Goal: Task Accomplishment & Management: Use online tool/utility

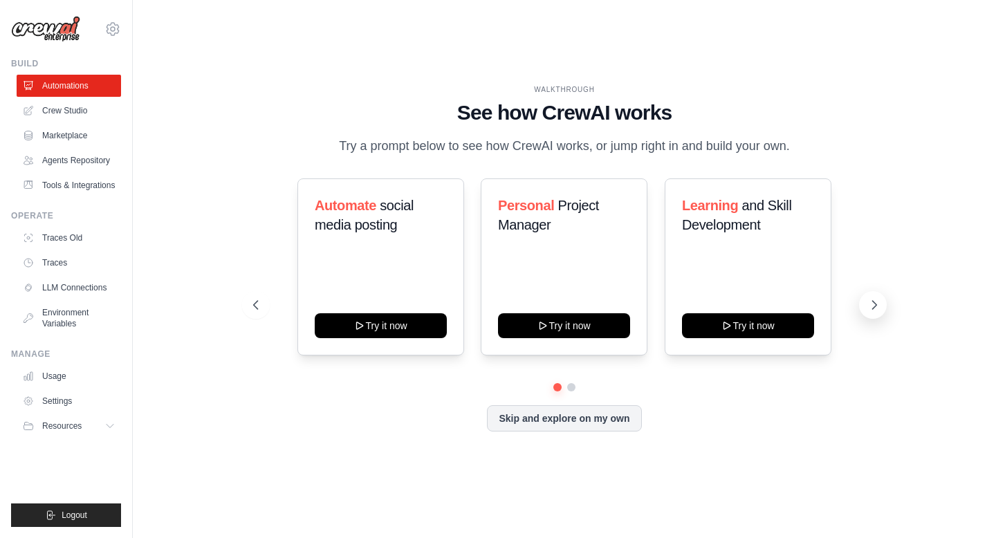
click at [879, 307] on icon at bounding box center [874, 305] width 14 height 14
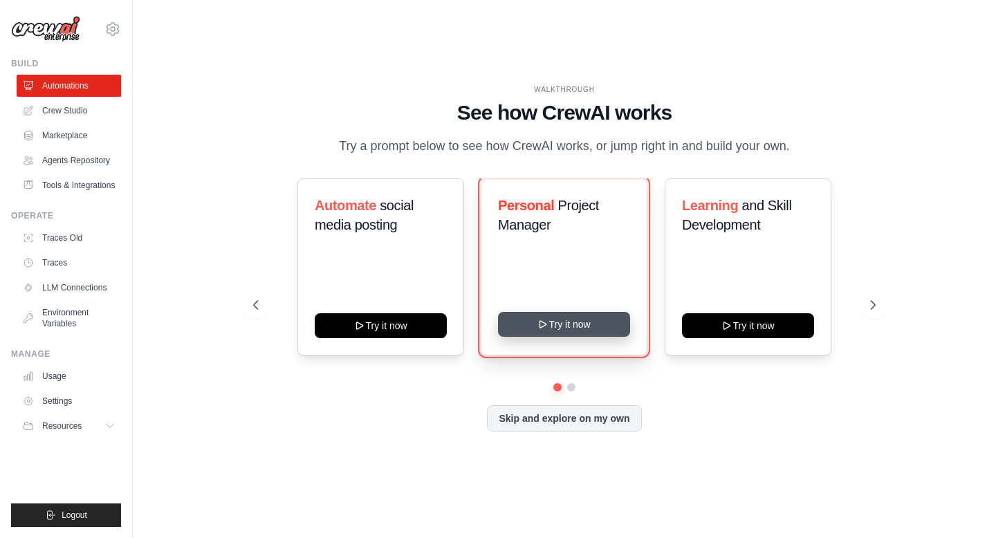
click at [592, 323] on button "Try it now" at bounding box center [564, 324] width 132 height 25
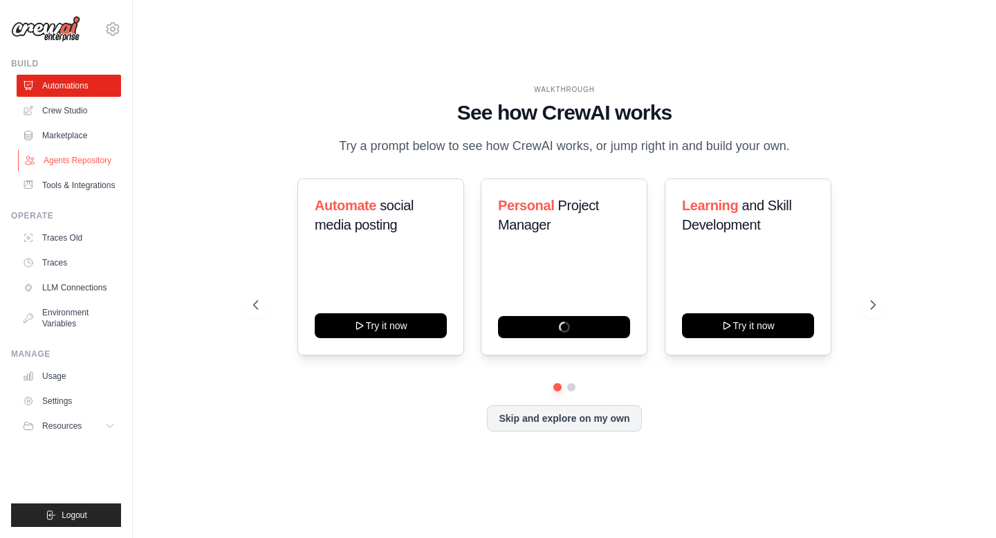
click at [84, 160] on link "Agents Repository" at bounding box center [70, 160] width 104 height 22
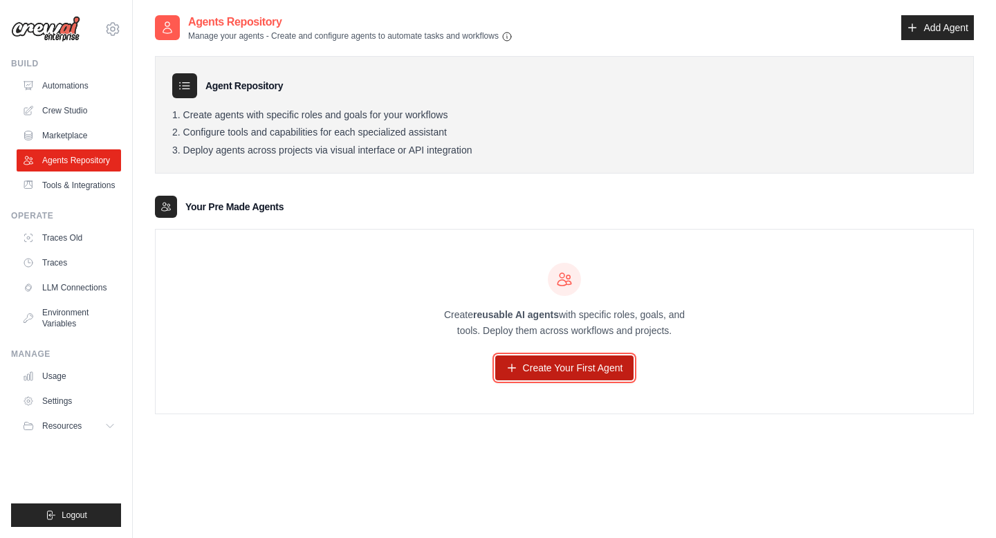
click at [548, 358] on link "Create Your First Agent" at bounding box center [564, 367] width 139 height 25
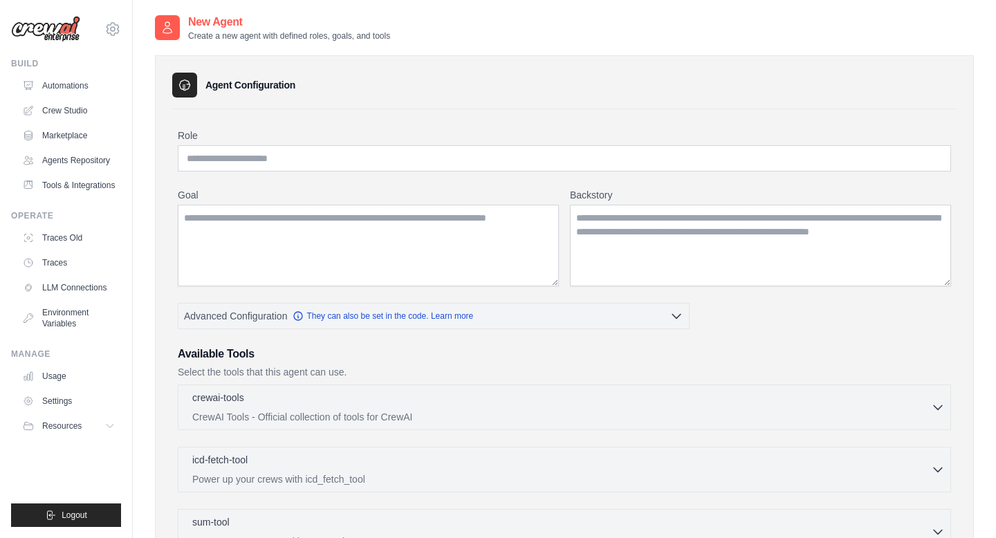
click at [547, 368] on p "Select the tools that this agent can use." at bounding box center [564, 372] width 773 height 14
click at [342, 149] on input "Role" at bounding box center [564, 158] width 773 height 26
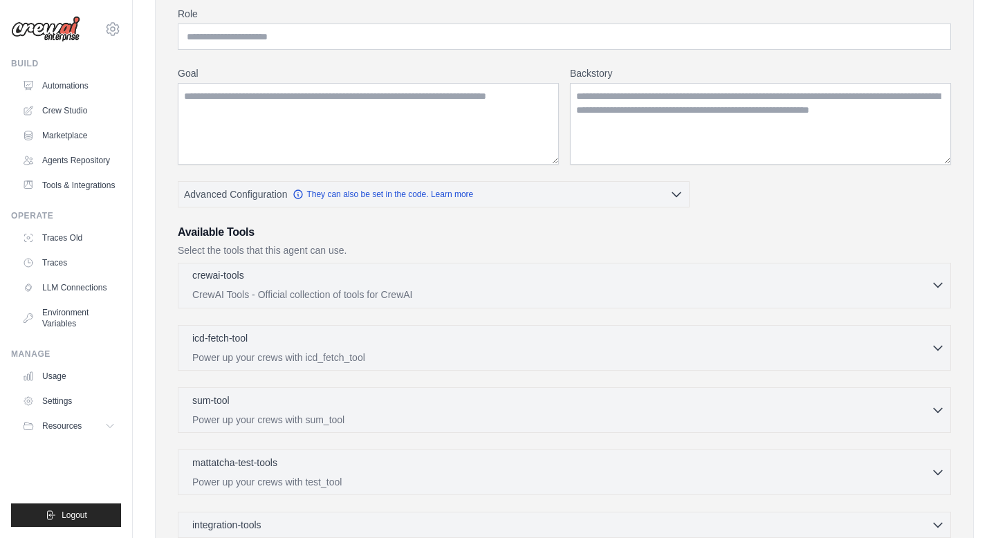
click at [299, 274] on div "crewai-tools 0 selected" at bounding box center [561, 276] width 739 height 17
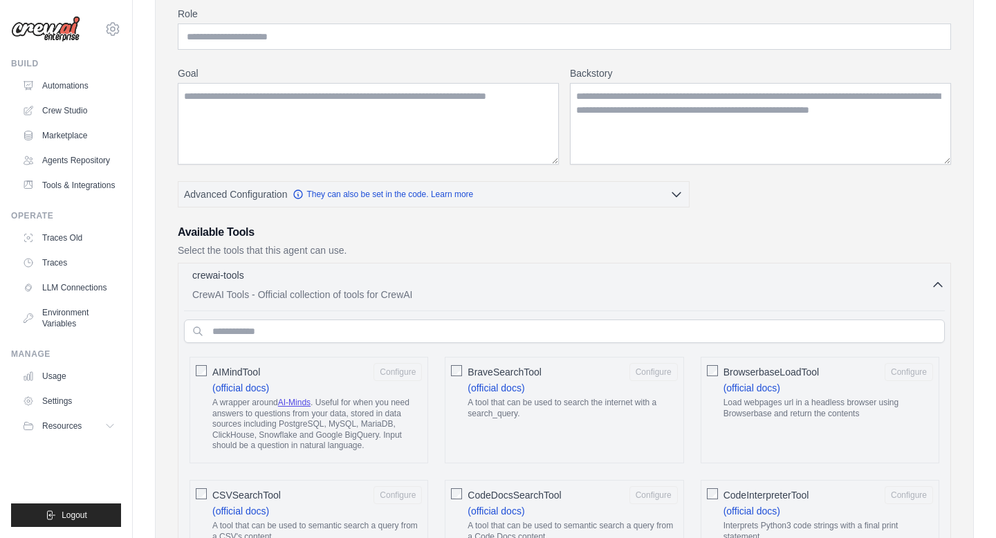
scroll to position [249, 0]
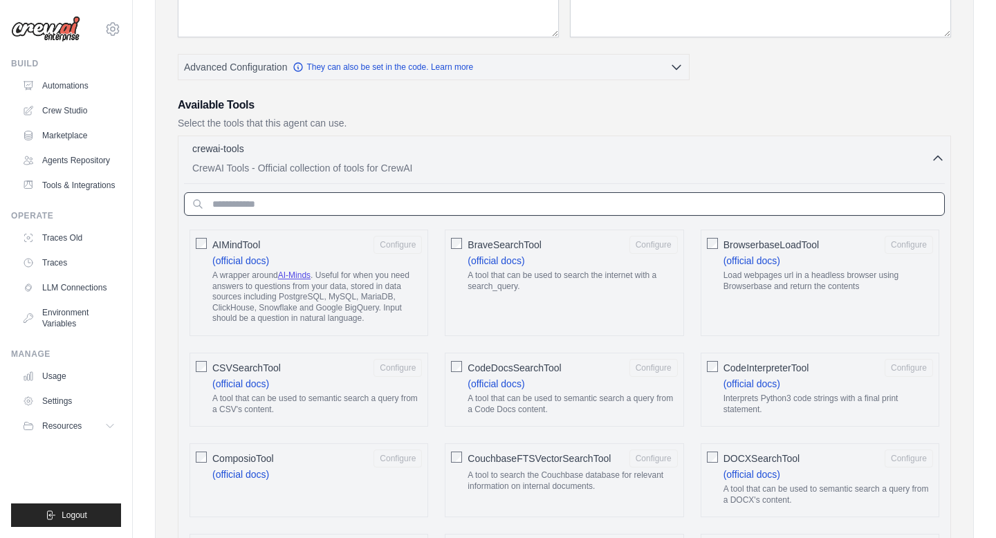
click at [432, 202] on input "text" at bounding box center [564, 204] width 761 height 24
click at [416, 148] on div "crewai-tools 0 selected" at bounding box center [561, 149] width 739 height 17
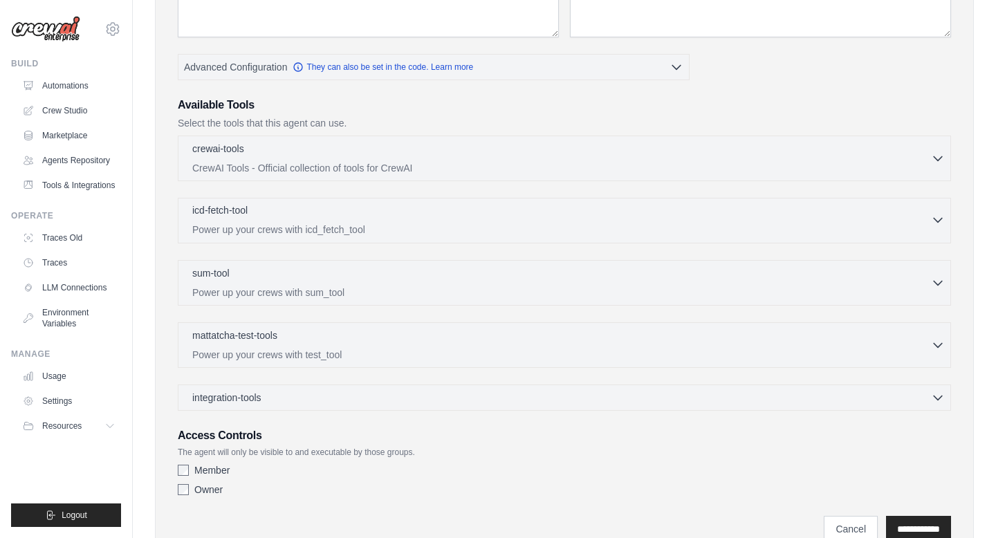
click at [344, 221] on div "icd-fetch-tool 0 selected Power up your crews with icd_fetch_tool" at bounding box center [561, 219] width 739 height 33
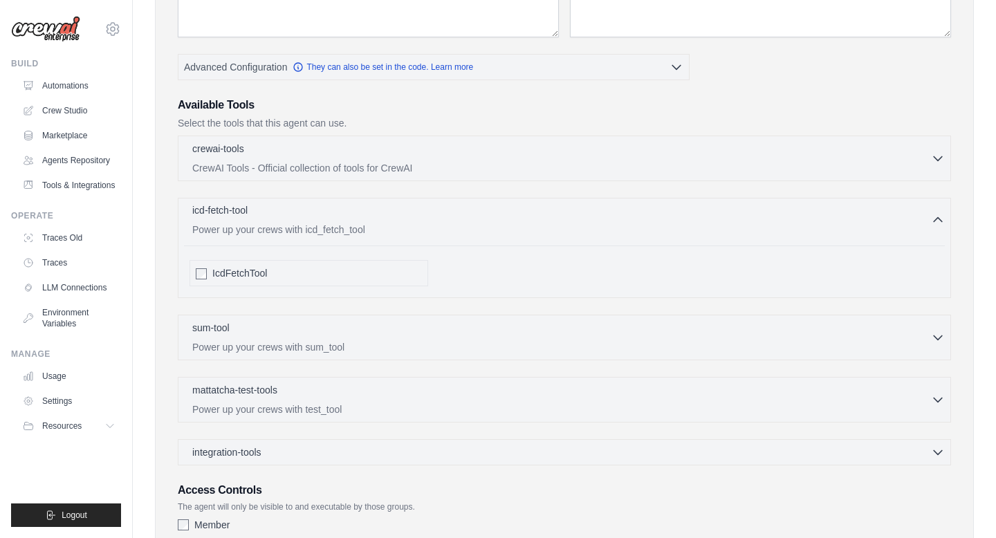
click at [344, 221] on div "icd-fetch-tool 0 selected Power up your crews with icd_fetch_tool" at bounding box center [561, 219] width 739 height 33
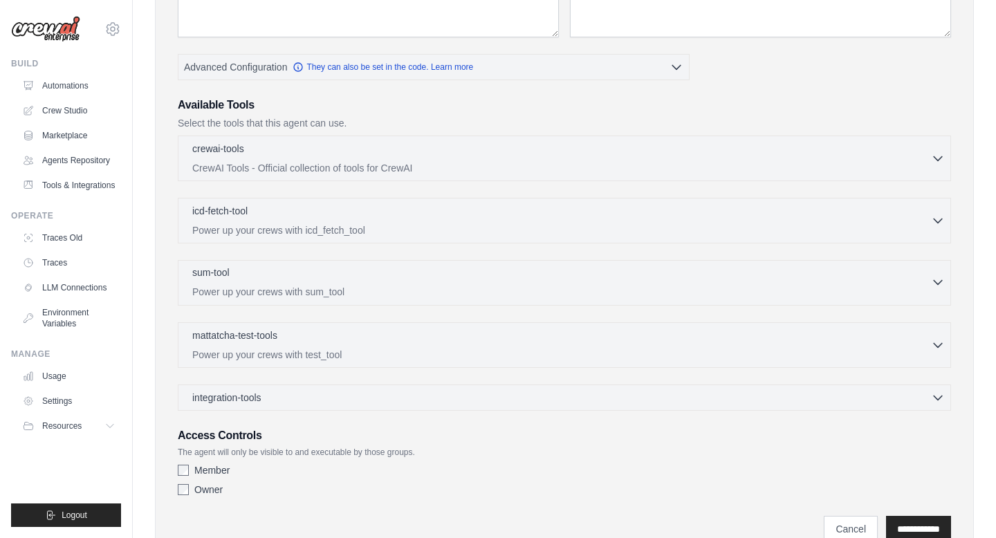
click at [334, 288] on p "Power up your crews with sum_tool" at bounding box center [561, 292] width 739 height 14
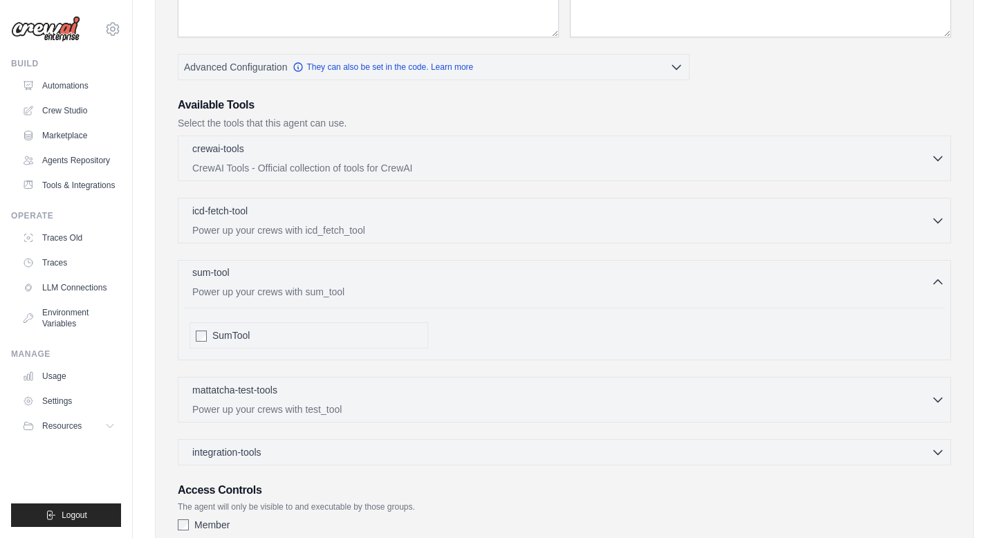
click at [334, 288] on p "Power up your crews with sum_tool" at bounding box center [561, 292] width 739 height 14
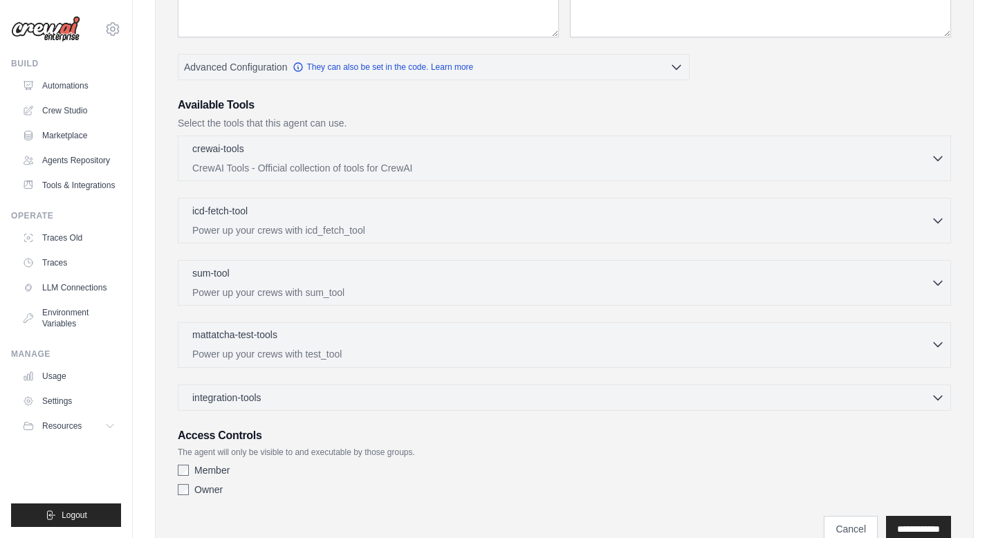
click at [369, 353] on p "Power up your crews with test_tool" at bounding box center [561, 354] width 739 height 14
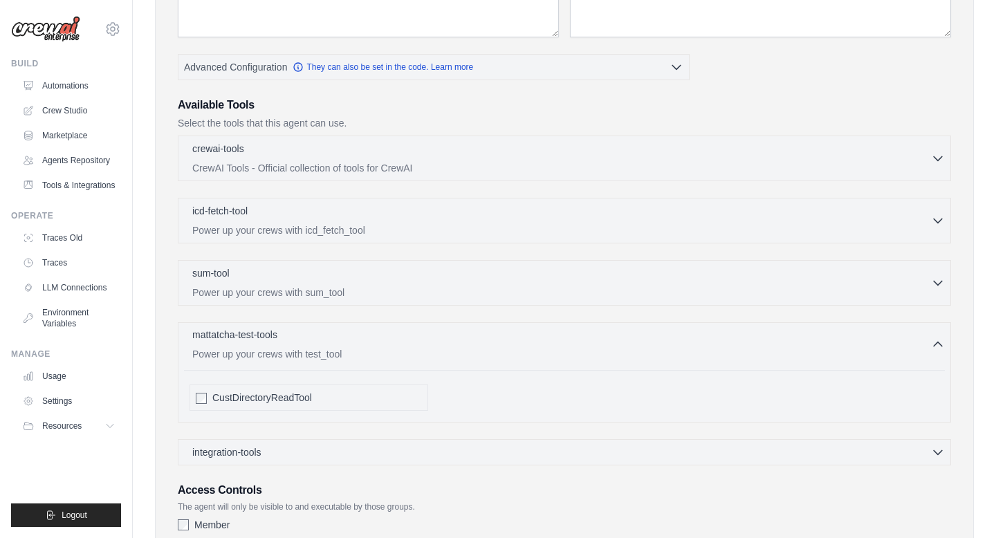
click at [369, 351] on p "Power up your crews with test_tool" at bounding box center [561, 354] width 739 height 14
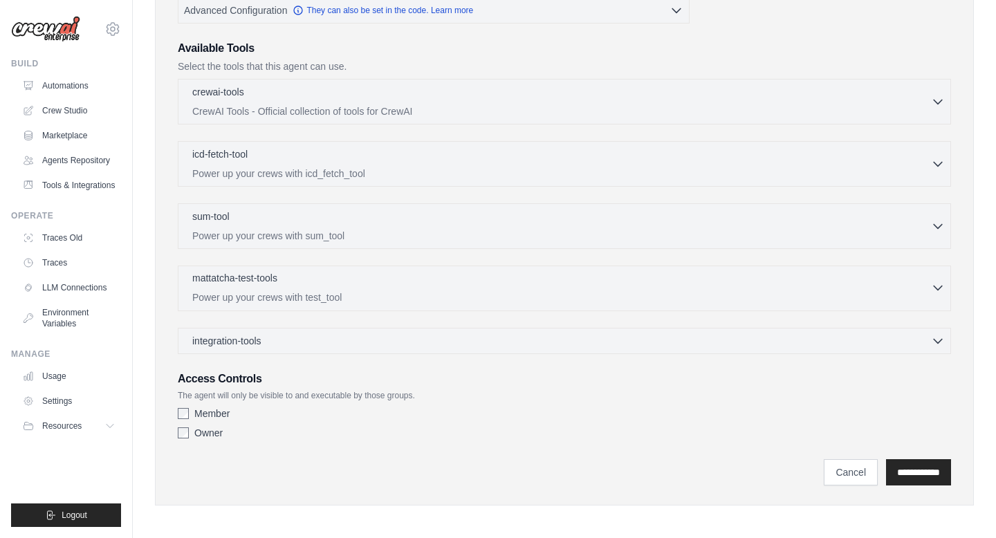
scroll to position [309, 0]
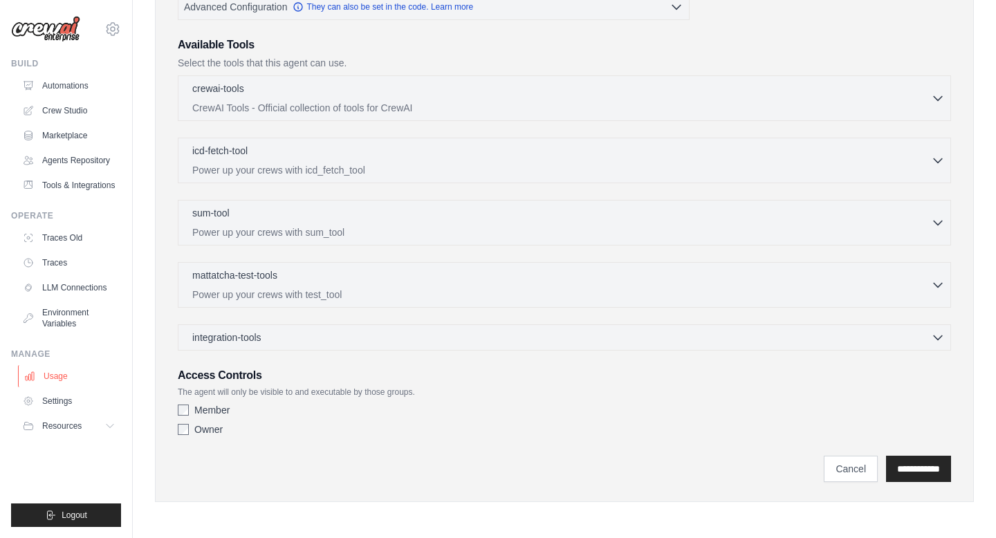
click at [52, 382] on link "Usage" at bounding box center [70, 376] width 104 height 22
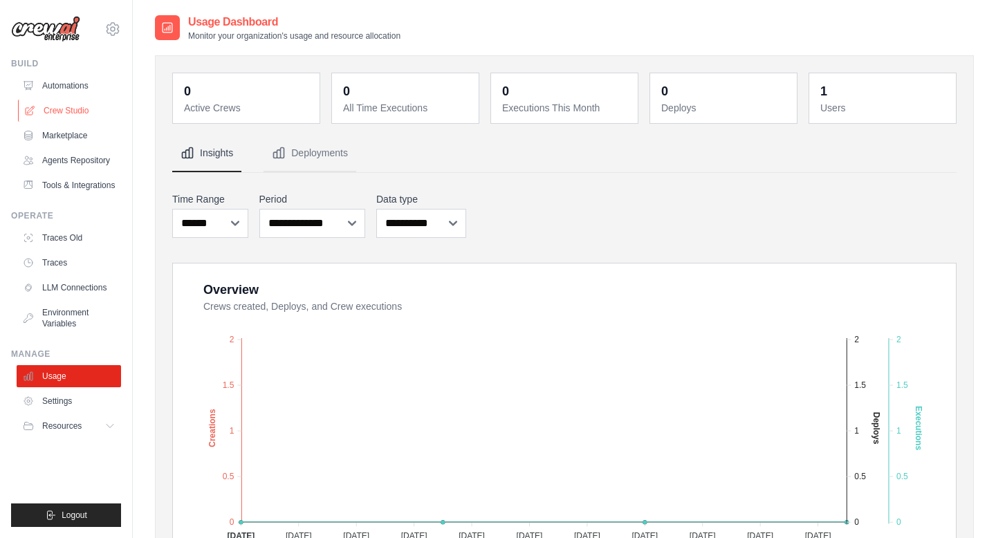
click at [86, 111] on link "Crew Studio" at bounding box center [70, 111] width 104 height 22
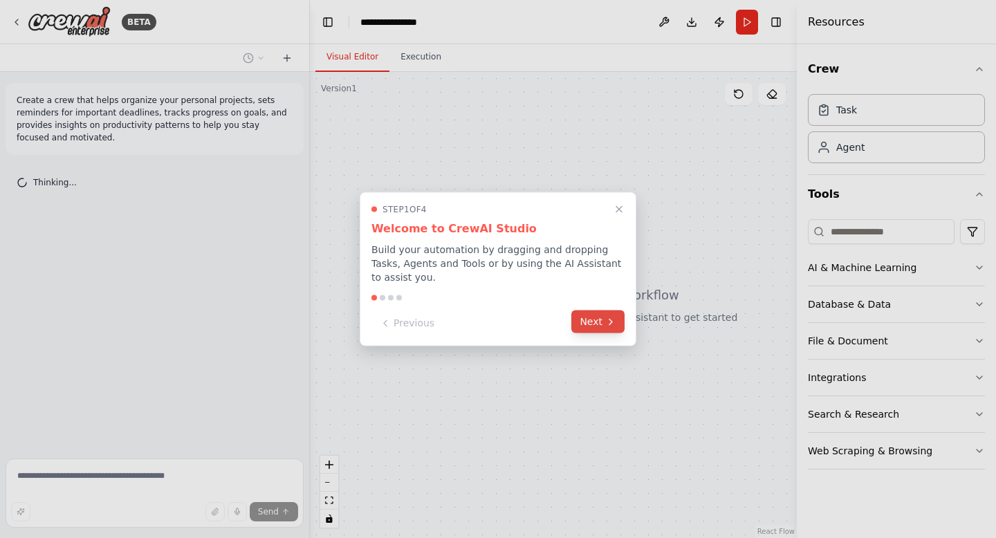
click at [595, 328] on button "Next" at bounding box center [597, 321] width 53 height 23
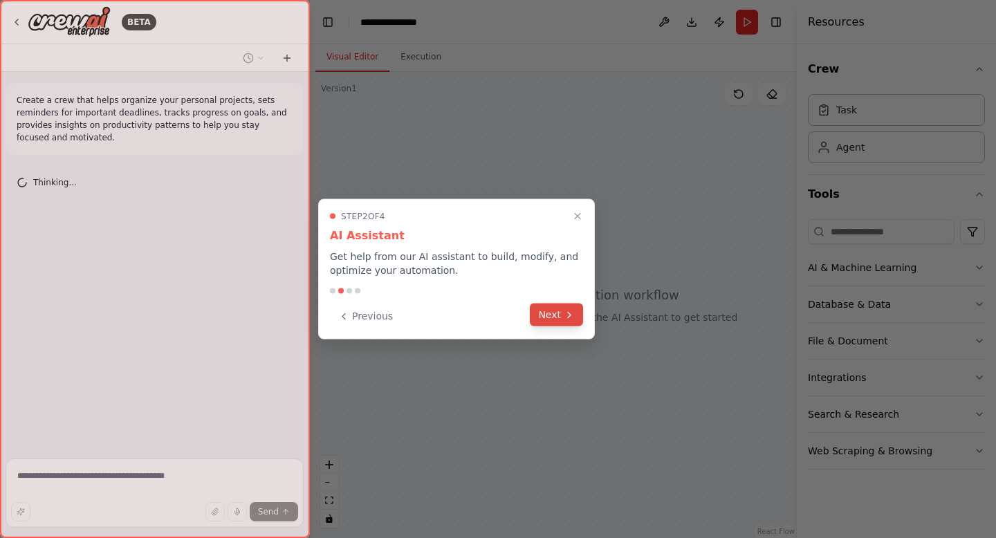
click at [548, 320] on button "Next" at bounding box center [556, 315] width 53 height 23
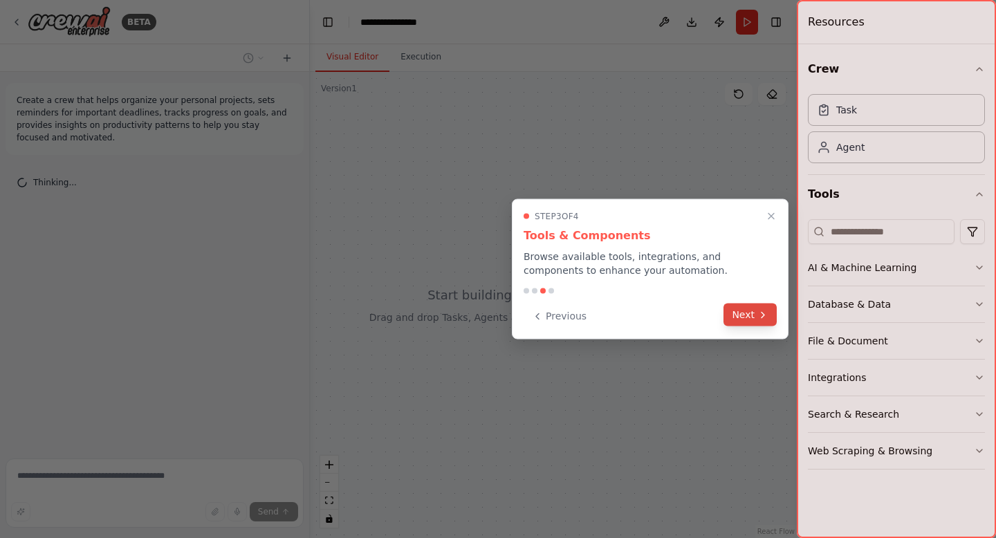
click at [737, 319] on button "Next" at bounding box center [749, 315] width 53 height 23
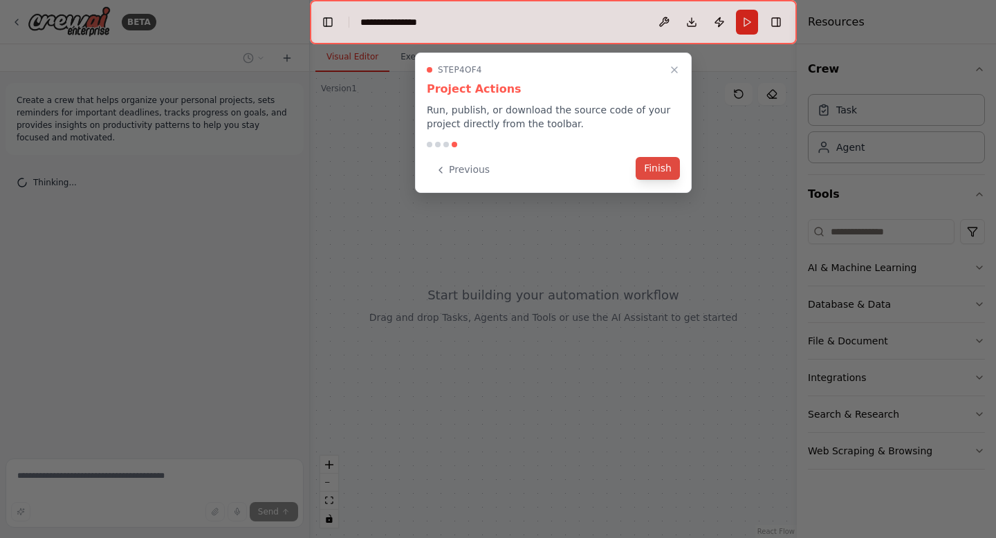
click at [667, 174] on button "Finish" at bounding box center [657, 168] width 44 height 23
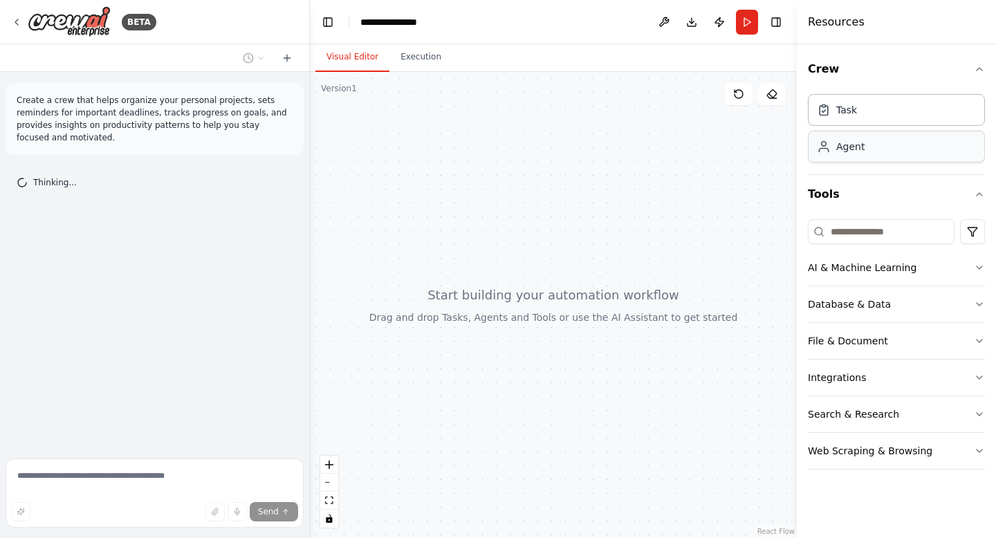
click at [853, 150] on div "Agent" at bounding box center [850, 147] width 28 height 14
click at [851, 155] on div "Agent" at bounding box center [896, 147] width 177 height 32
click at [844, 111] on div "Task" at bounding box center [846, 109] width 21 height 14
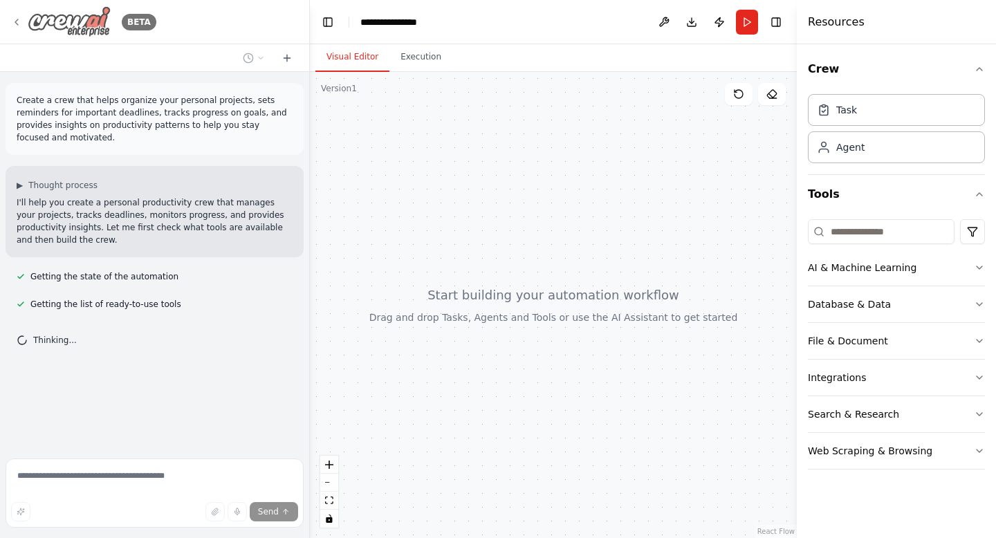
click at [21, 26] on icon at bounding box center [16, 22] width 11 height 11
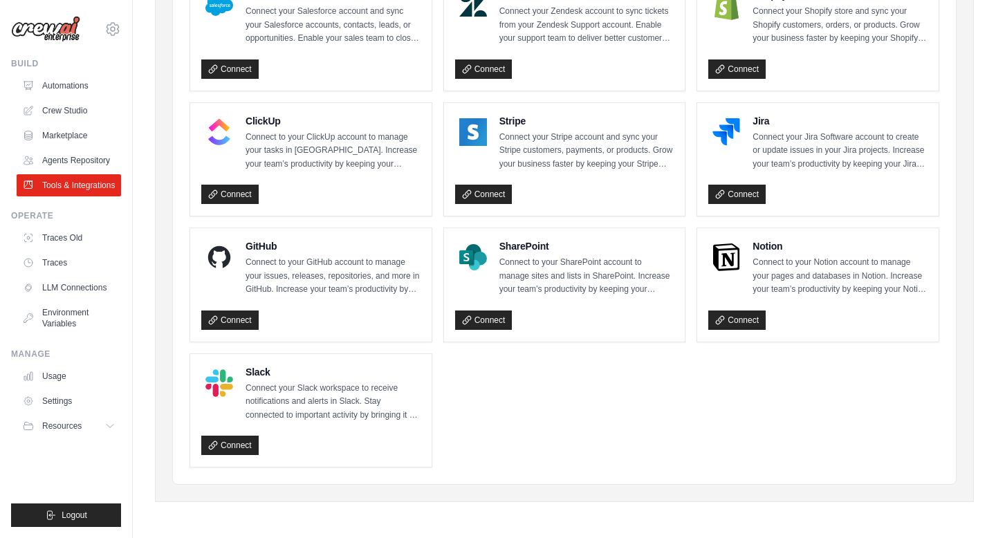
scroll to position [573, 0]
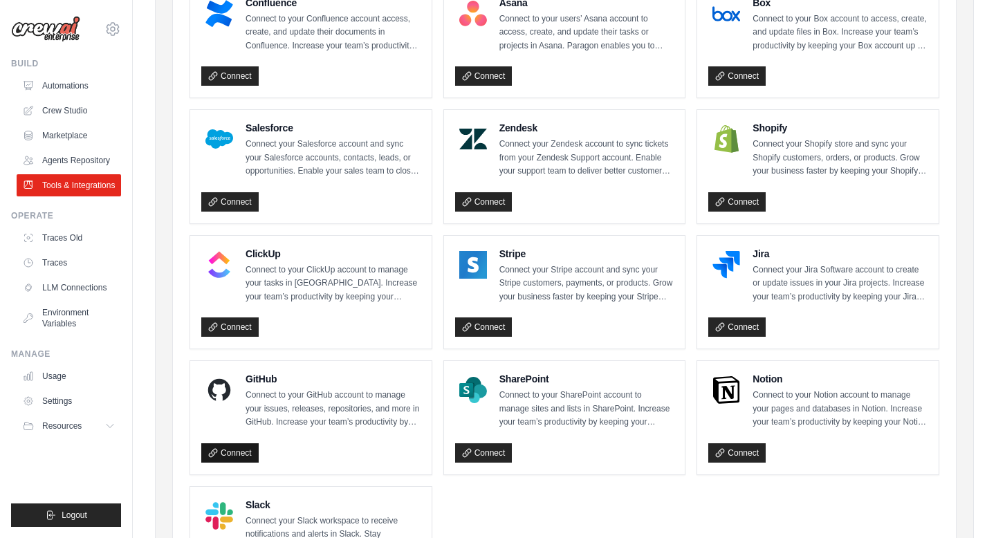
click at [246, 454] on link "Connect" at bounding box center [229, 452] width 57 height 19
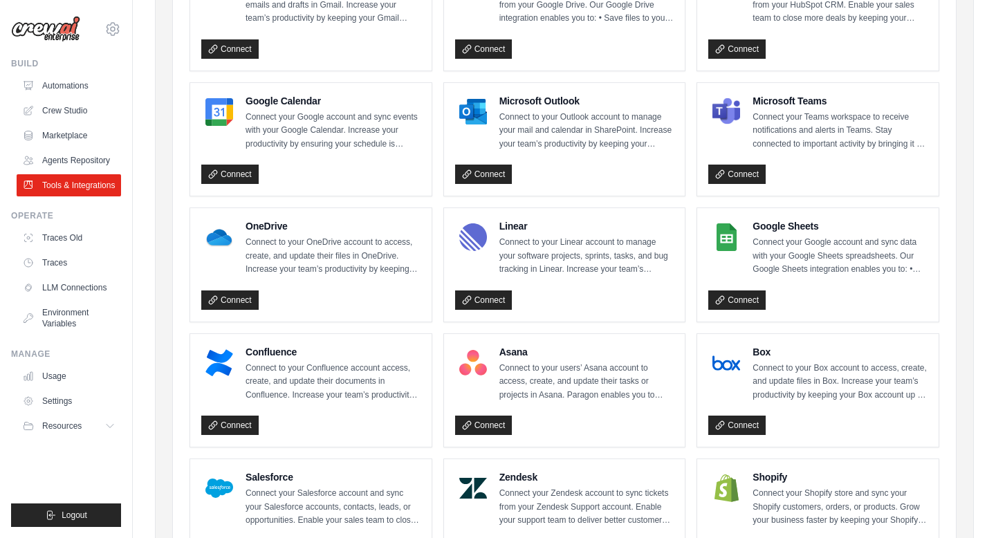
scroll to position [57, 0]
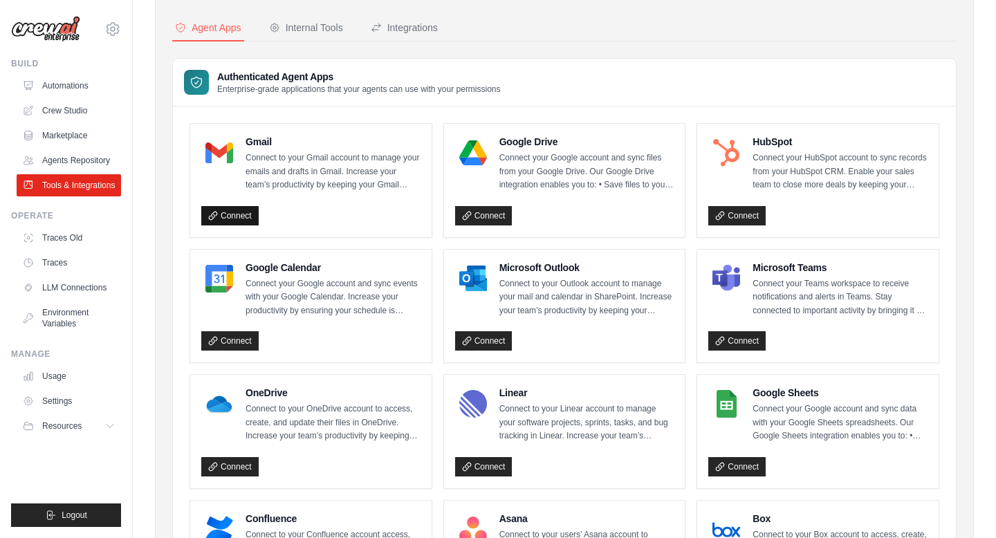
click at [218, 210] on link "Connect" at bounding box center [229, 215] width 57 height 19
